Goal: Information Seeking & Learning: Find specific fact

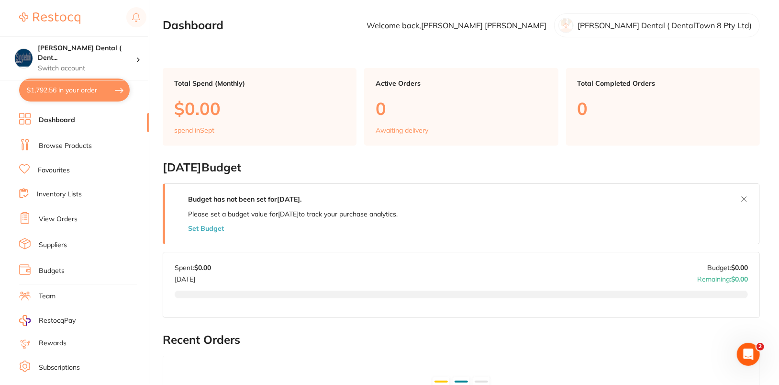
click at [70, 145] on link "Browse Products" at bounding box center [65, 146] width 53 height 10
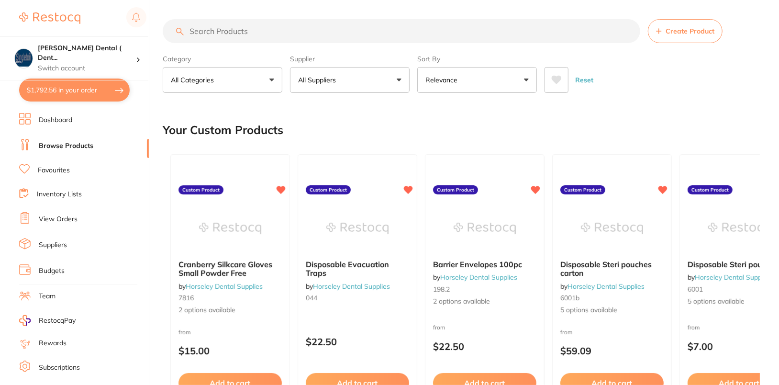
click at [377, 87] on button "All Suppliers" at bounding box center [350, 80] width 120 height 26
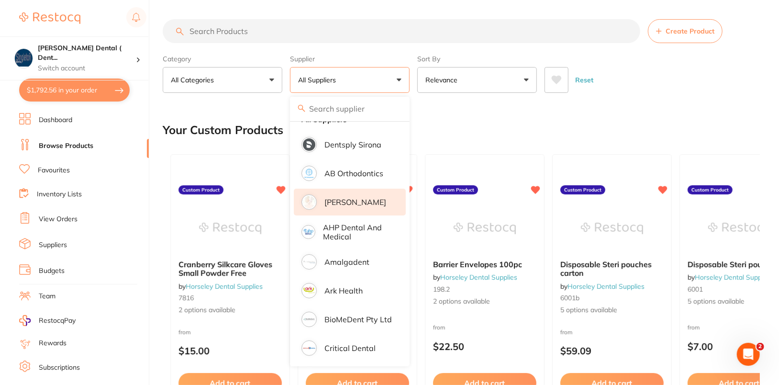
click at [354, 199] on p "[PERSON_NAME]" at bounding box center [355, 202] width 62 height 9
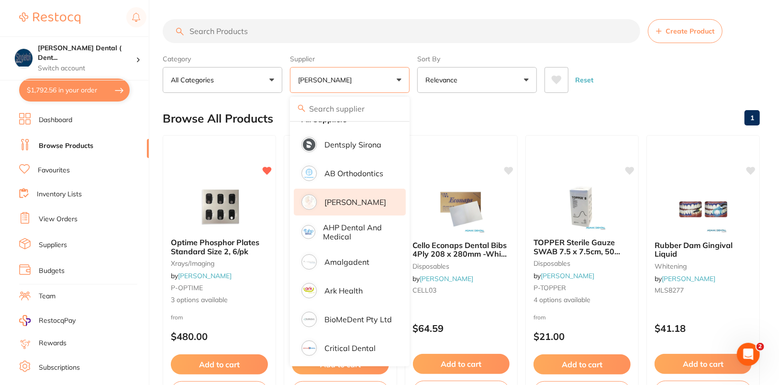
click at [733, 69] on div "Reset" at bounding box center [648, 75] width 208 height 33
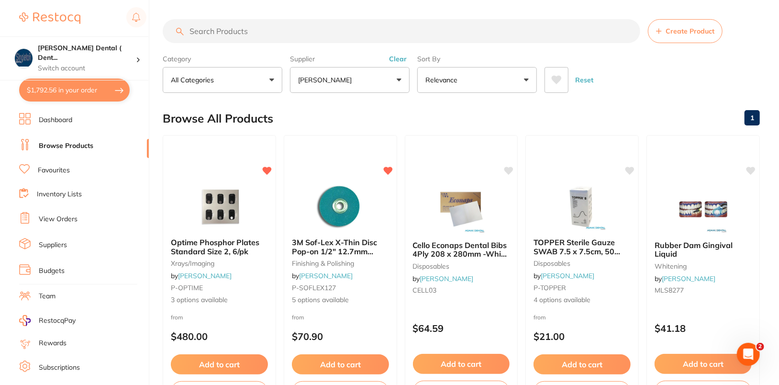
click at [401, 57] on button "Clear" at bounding box center [397, 59] width 23 height 9
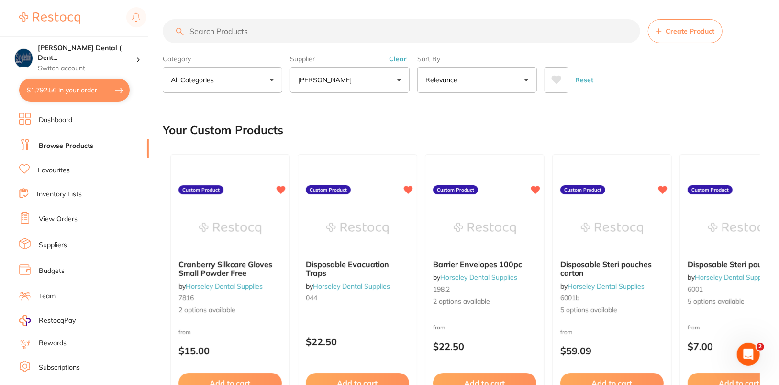
click at [377, 89] on button "[PERSON_NAME]" at bounding box center [350, 80] width 120 height 26
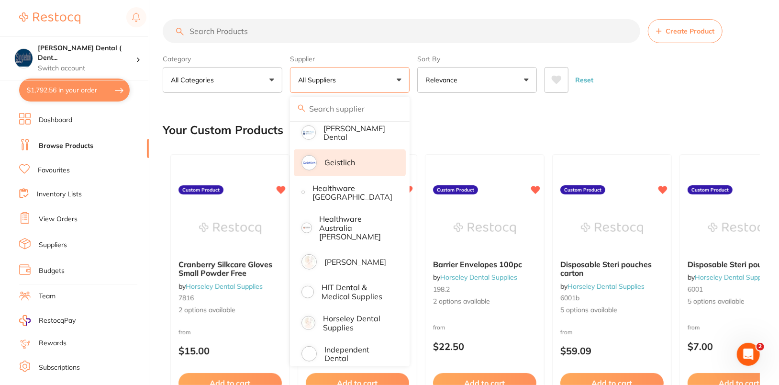
scroll to position [401, 0]
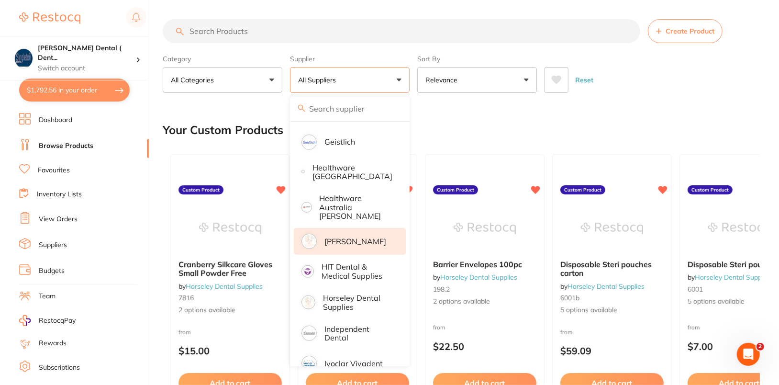
click at [353, 237] on p "[PERSON_NAME]" at bounding box center [355, 241] width 62 height 9
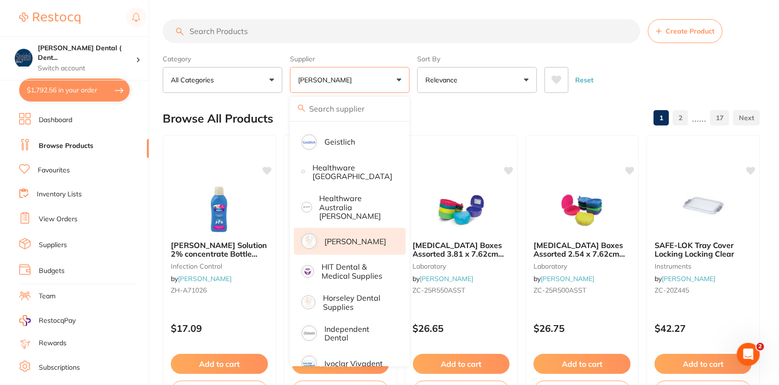
click at [687, 81] on div "Reset" at bounding box center [648, 75] width 208 height 33
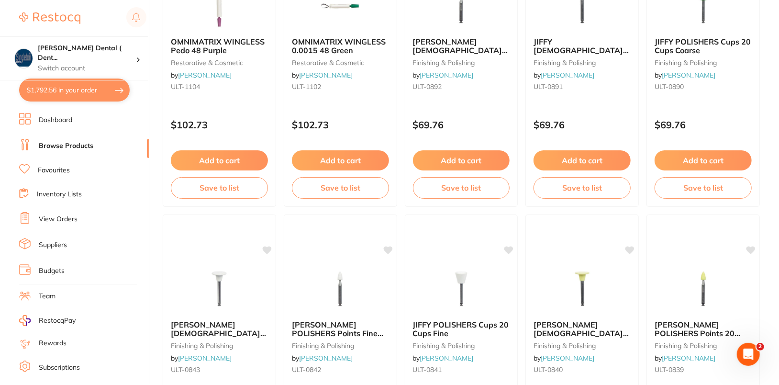
scroll to position [1530, 0]
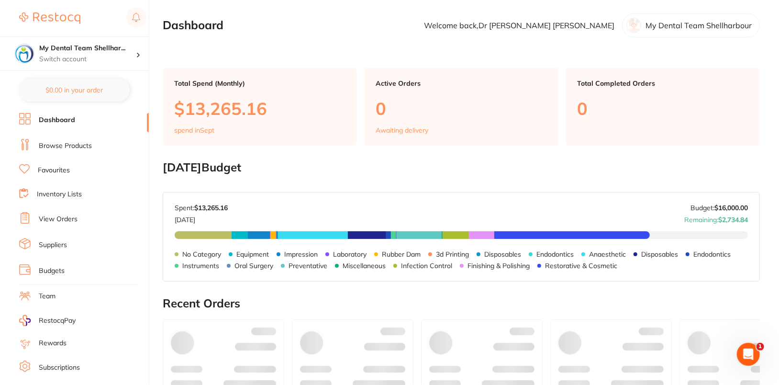
click at [79, 152] on ul "Dashboard Browse Products Favourites Inventory Lists View Orders Suppliers Budg…" at bounding box center [84, 278] width 130 height 330
click at [79, 149] on link "Browse Products" at bounding box center [65, 146] width 53 height 10
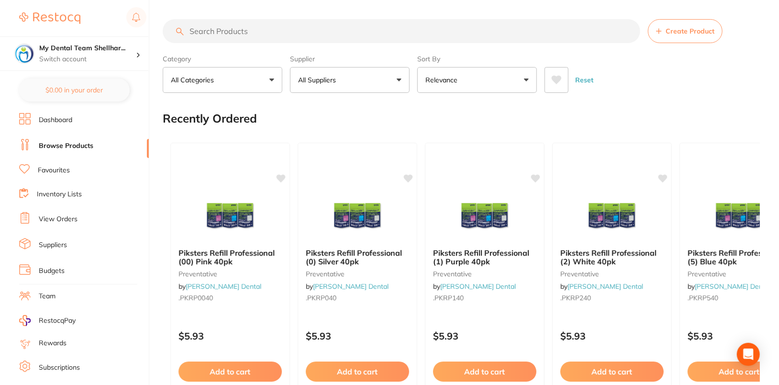
click at [342, 39] on input "search" at bounding box center [401, 31] width 477 height 24
paste input "EN-SX7350425RF"
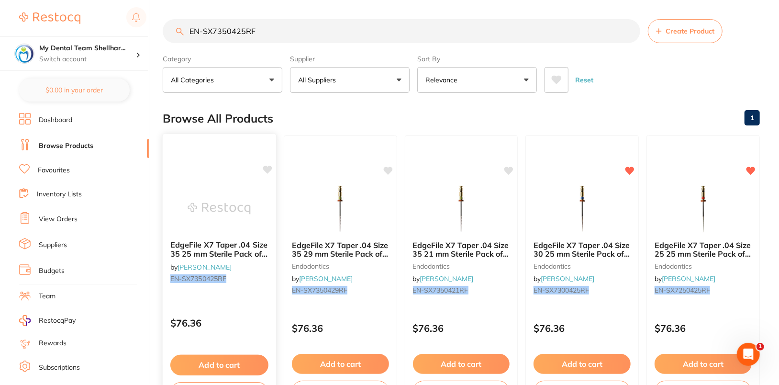
click at [264, 171] on icon at bounding box center [268, 170] width 10 height 10
click at [640, 100] on main "EN-SX7350425RF Create Product Category All Categories All Categories endodontic…" at bounding box center [471, 230] width 616 height 460
click at [218, 192] on img at bounding box center [219, 208] width 63 height 48
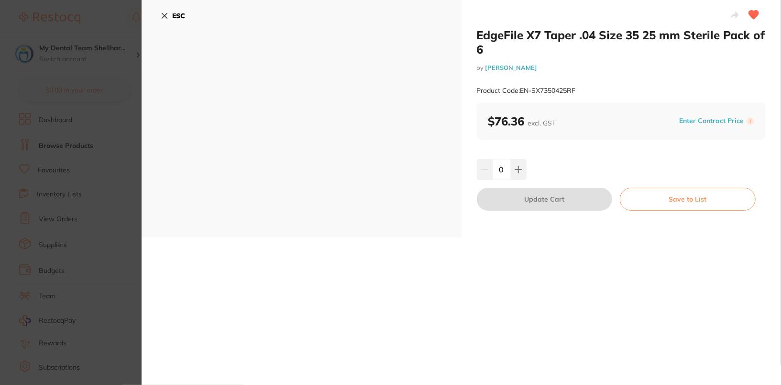
click at [624, 164] on div "0" at bounding box center [621, 169] width 289 height 21
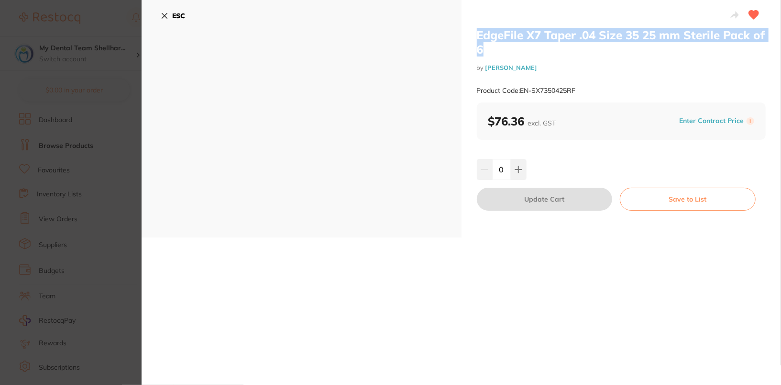
drag, startPoint x: 477, startPoint y: 36, endPoint x: 496, endPoint y: 55, distance: 27.4
click at [496, 55] on h2 "EdgeFile X7 Taper .04 Size 35 25 mm Sterile Pack of 6" at bounding box center [621, 42] width 289 height 29
copy h2 "EdgeFile X7 Taper .04 Size 35 25 mm Sterile Pack of 6"
click at [168, 16] on button "ESC" at bounding box center [173, 16] width 24 height 16
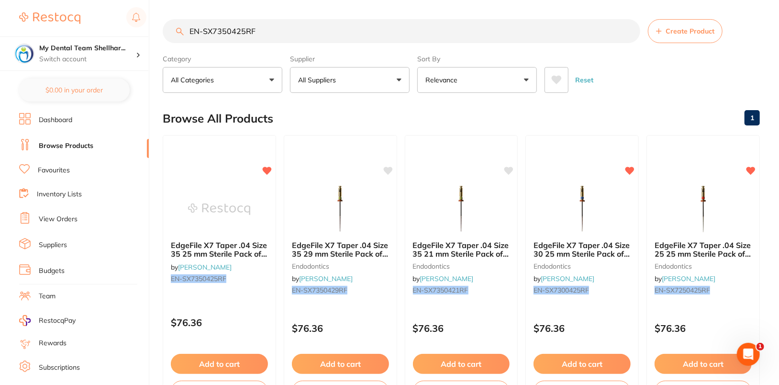
click at [320, 21] on input "EN-SX7350425RF" at bounding box center [401, 31] width 477 height 24
click at [324, 26] on input "EN-SX7350425RF" at bounding box center [401, 31] width 477 height 24
paste input "HS-9006436"
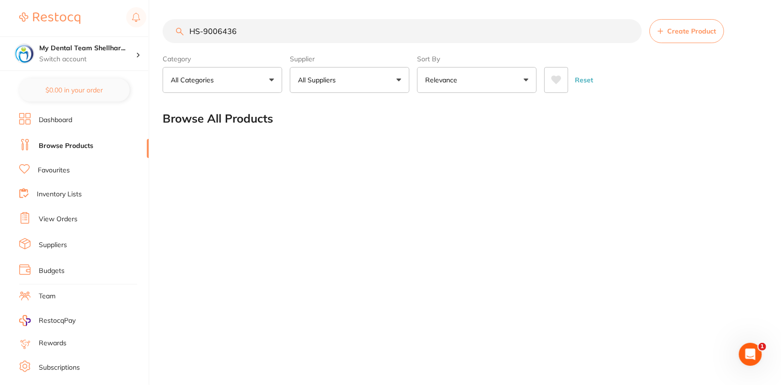
type input "HS-9006436"
